Goal: Information Seeking & Learning: Learn about a topic

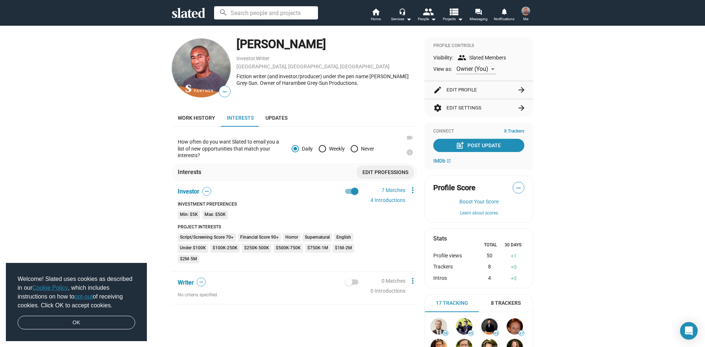
click at [196, 12] on icon at bounding box center [188, 13] width 33 height 10
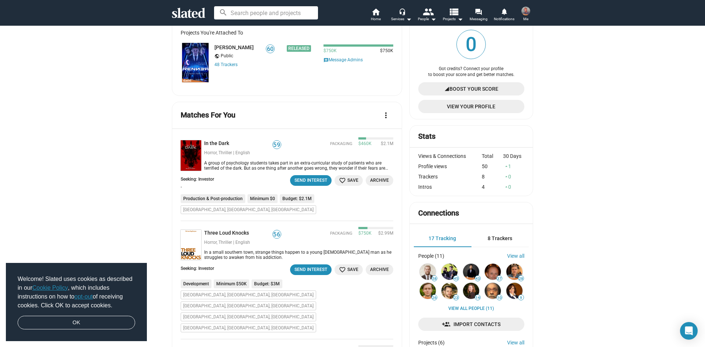
scroll to position [37, 0]
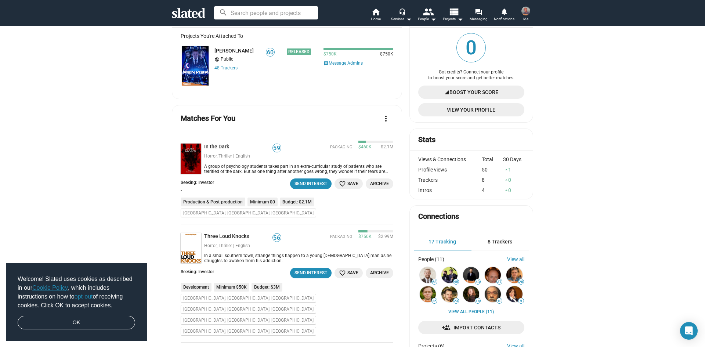
click at [219, 147] on link "In the Dark" at bounding box center [218, 147] width 28 height 7
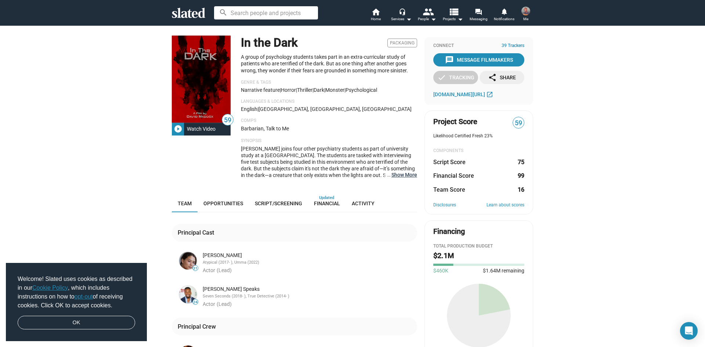
click at [395, 175] on button "… Show More" at bounding box center [405, 175] width 26 height 7
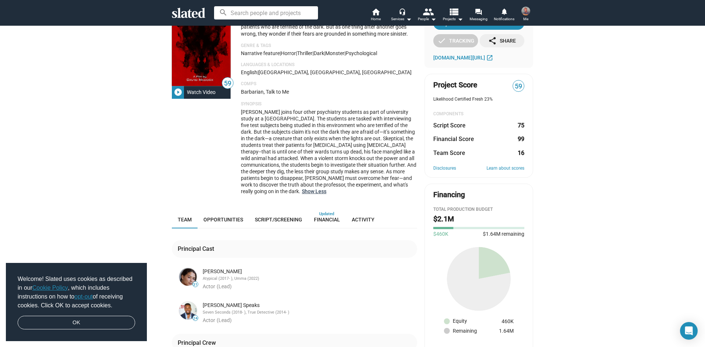
scroll to position [110, 0]
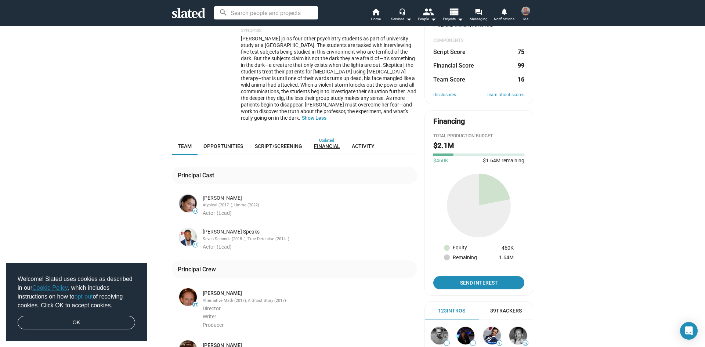
click at [320, 147] on span "Financial" at bounding box center [327, 146] width 26 height 6
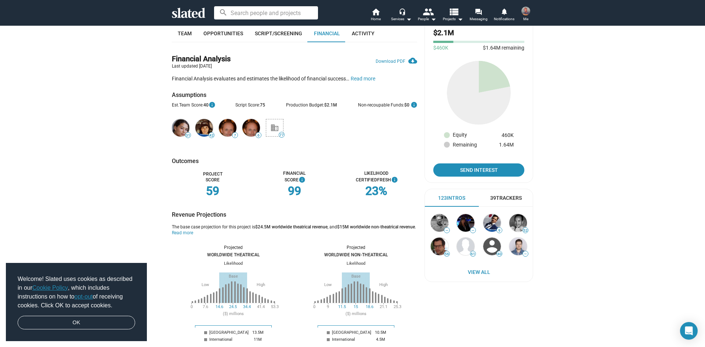
scroll to position [370, 0]
